Goal: Information Seeking & Learning: Learn about a topic

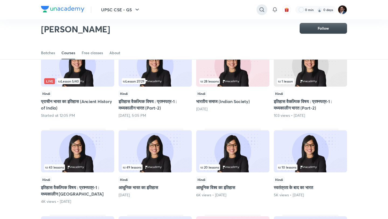
click at [262, 10] on icon at bounding box center [261, 9] width 6 height 6
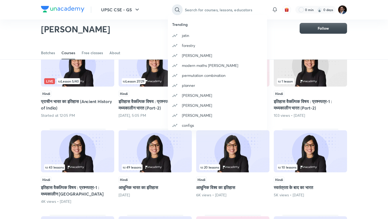
type input "S"
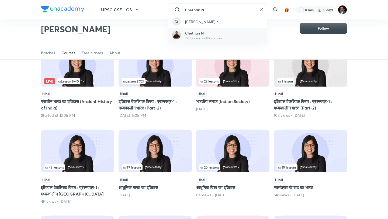
type input "Chethan N"
click at [191, 38] on p "7K followers • 122 courses" at bounding box center [203, 38] width 37 height 5
